Goal: Task Accomplishment & Management: Use online tool/utility

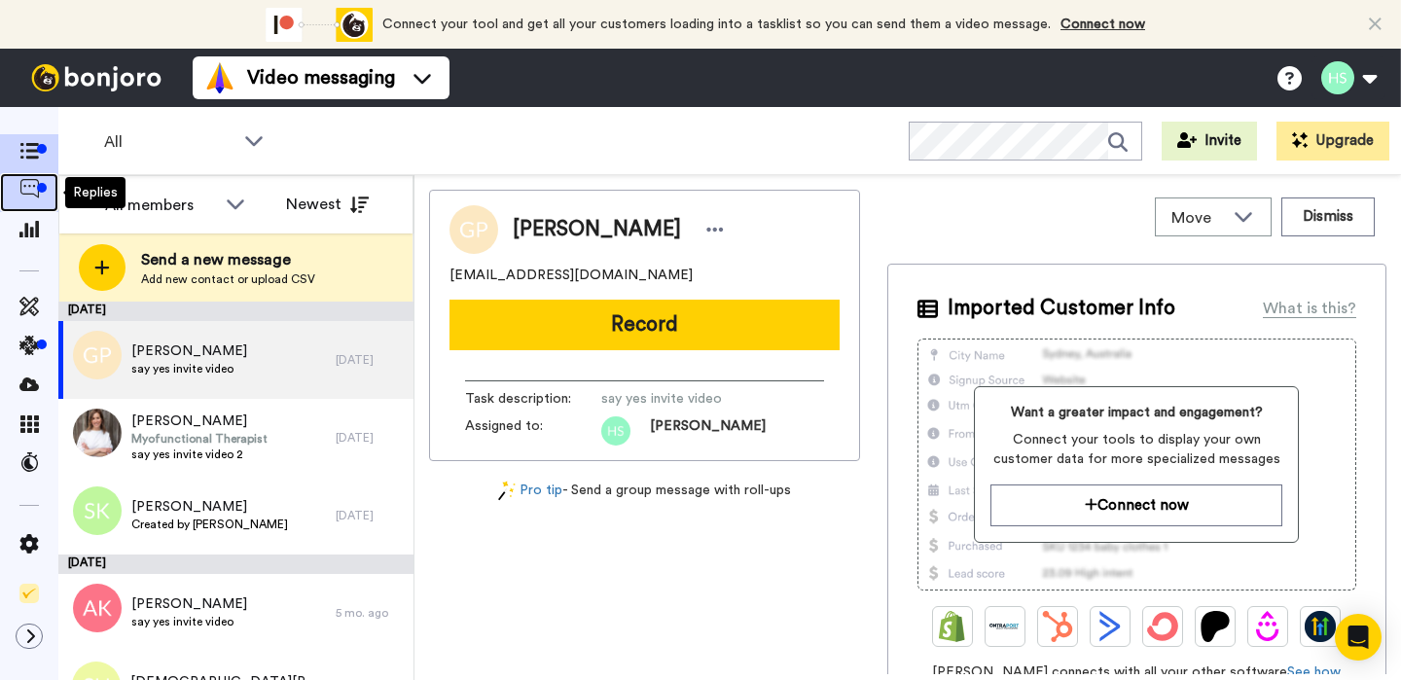
click at [39, 183] on div at bounding box center [42, 188] width 10 height 10
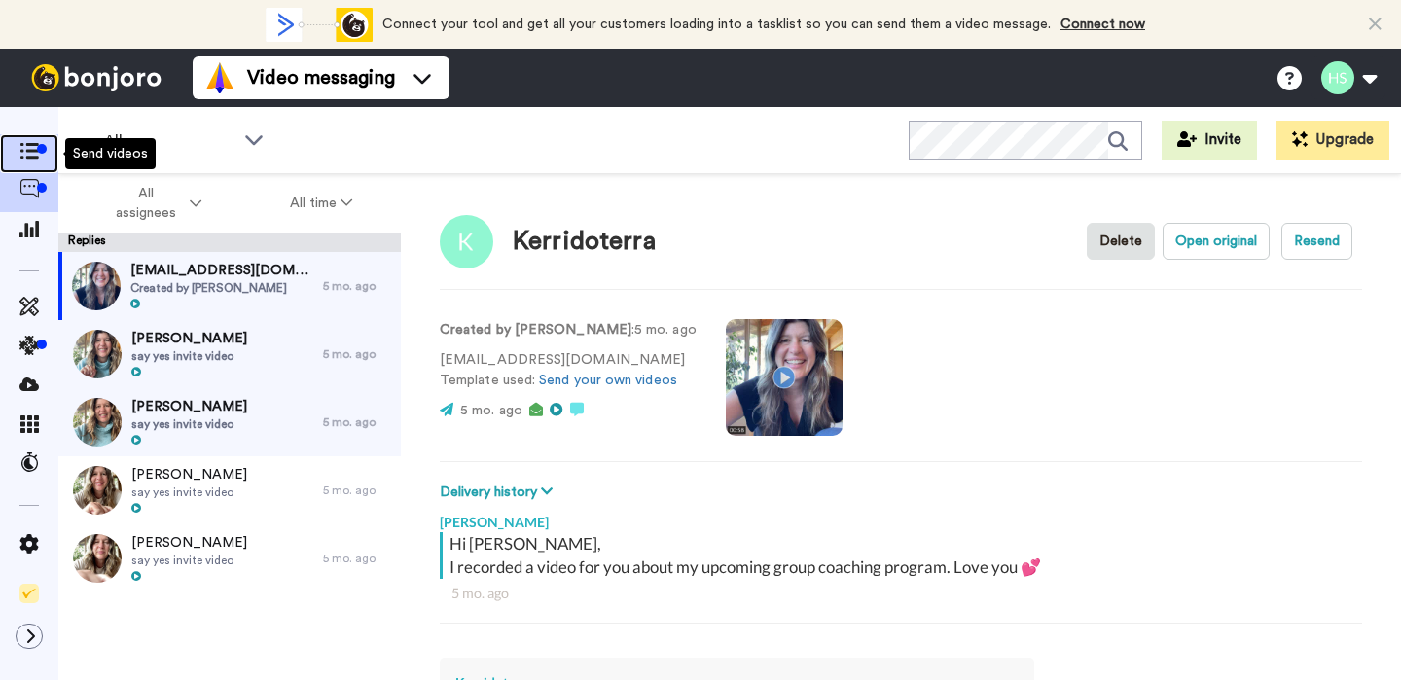
click at [31, 152] on icon at bounding box center [28, 151] width 19 height 17
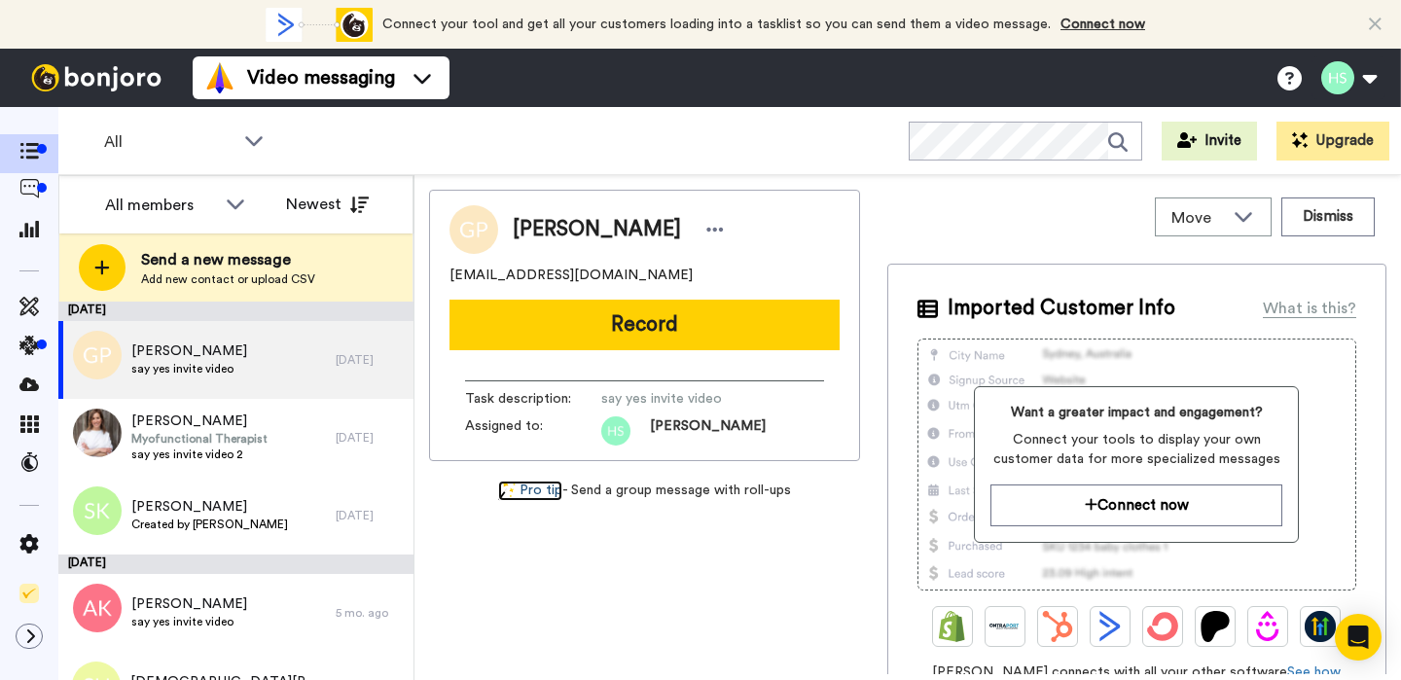
click at [534, 492] on link "Pro tip" at bounding box center [530, 491] width 64 height 20
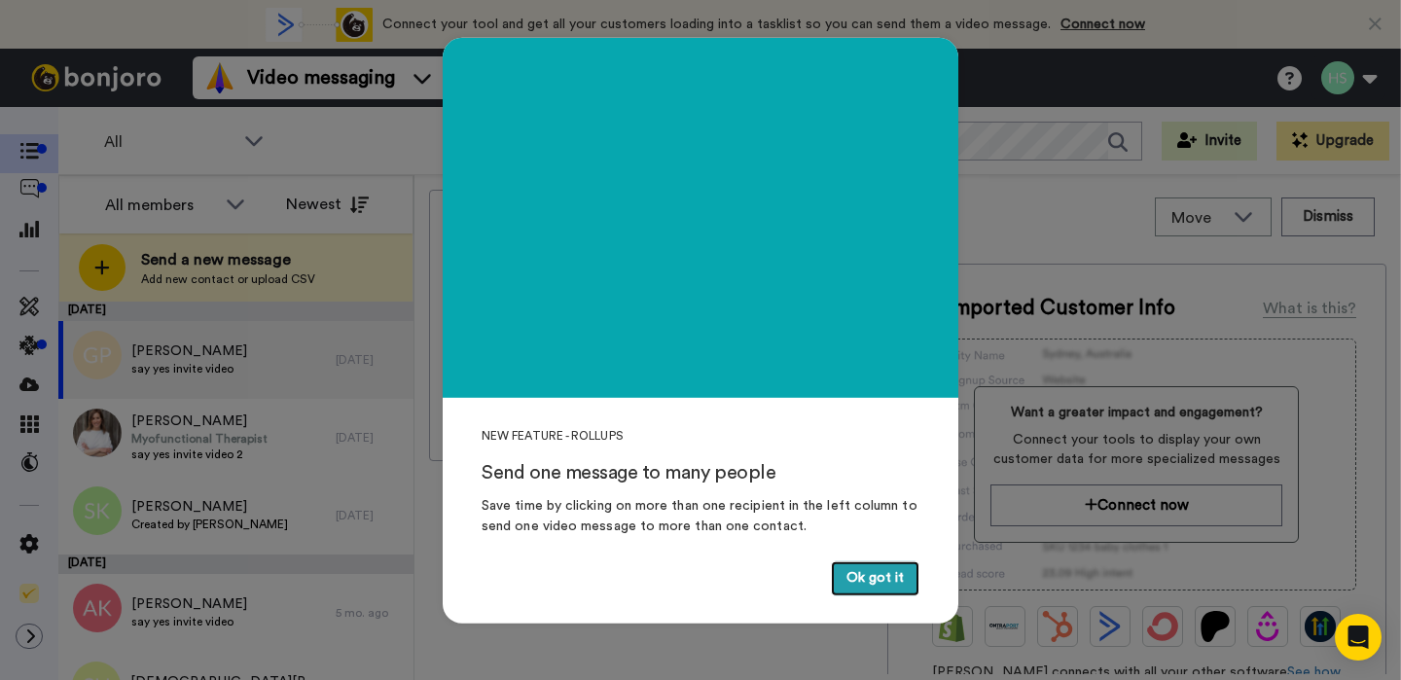
click at [875, 575] on button "Ok got it" at bounding box center [875, 579] width 89 height 35
